Goal: Task Accomplishment & Management: Manage account settings

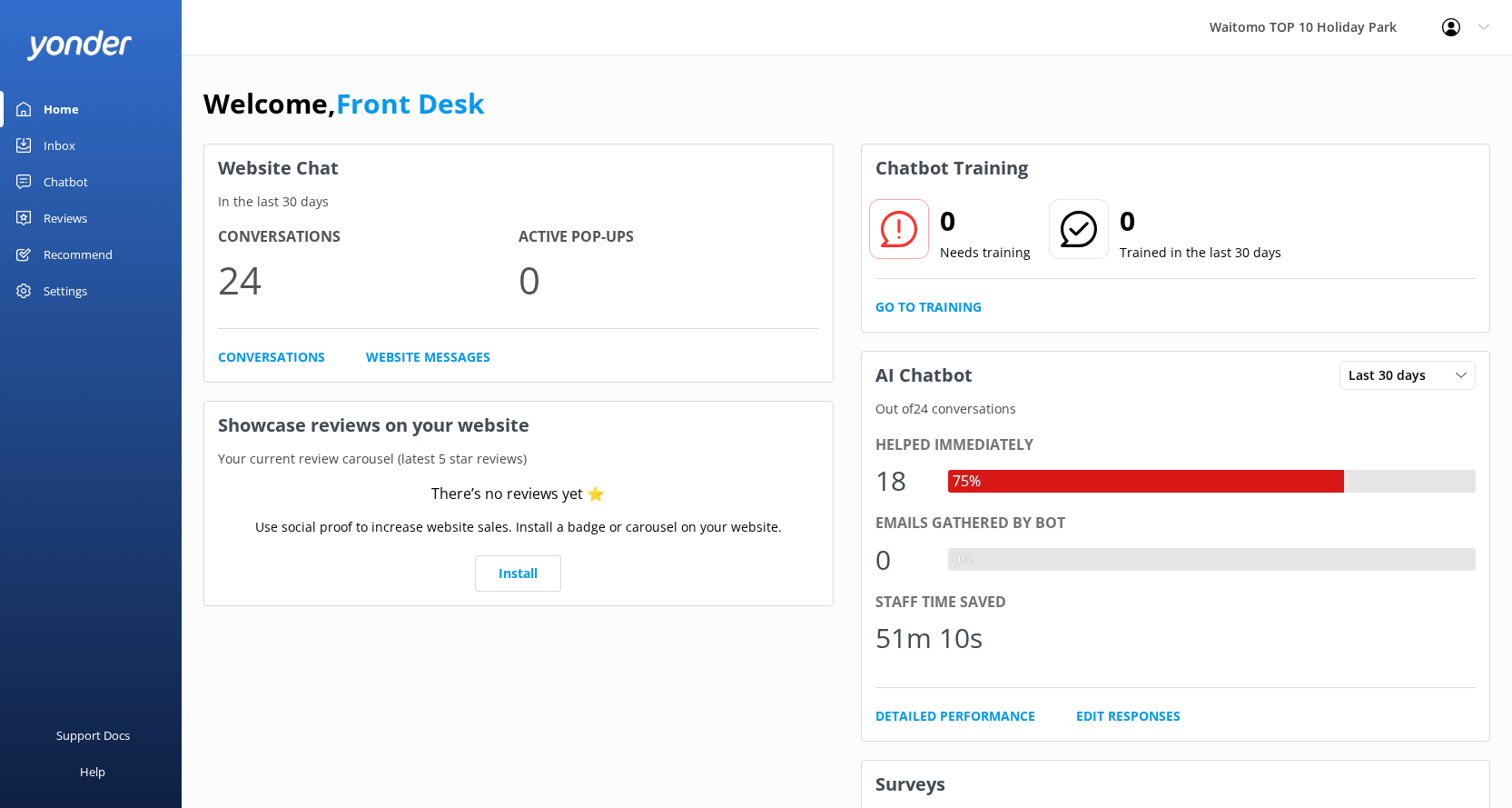
click at [66, 131] on div "Inbox" at bounding box center [59, 144] width 31 height 36
